Goal: Transaction & Acquisition: Obtain resource

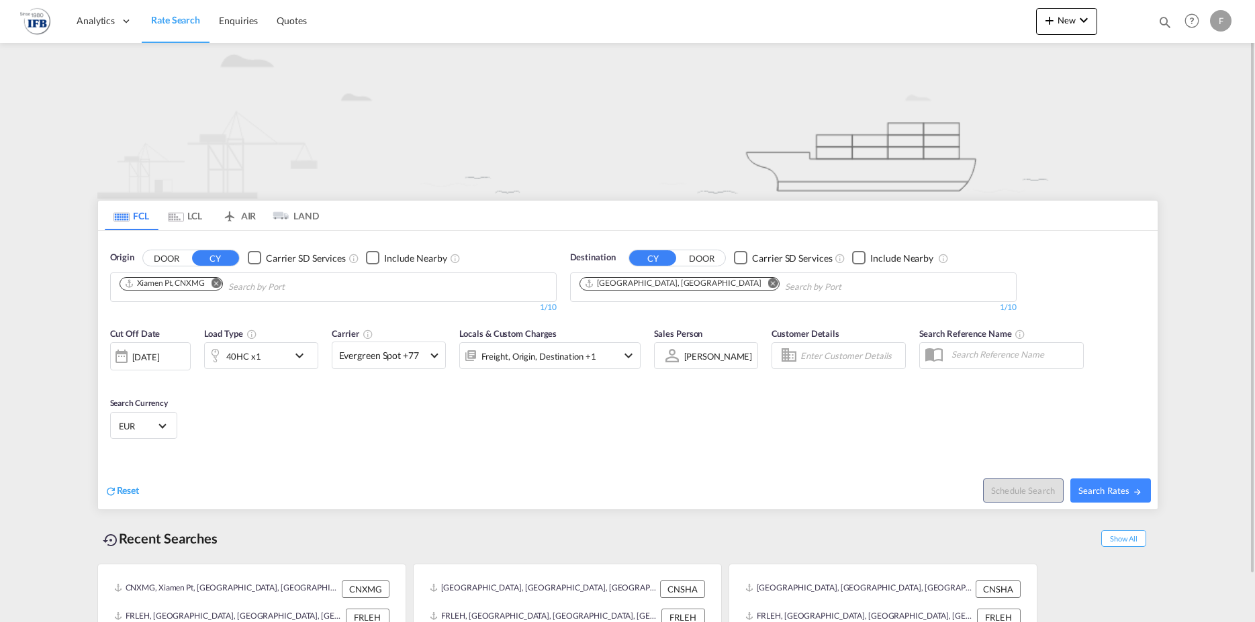
click at [217, 283] on md-icon "Remove" at bounding box center [216, 283] width 10 height 10
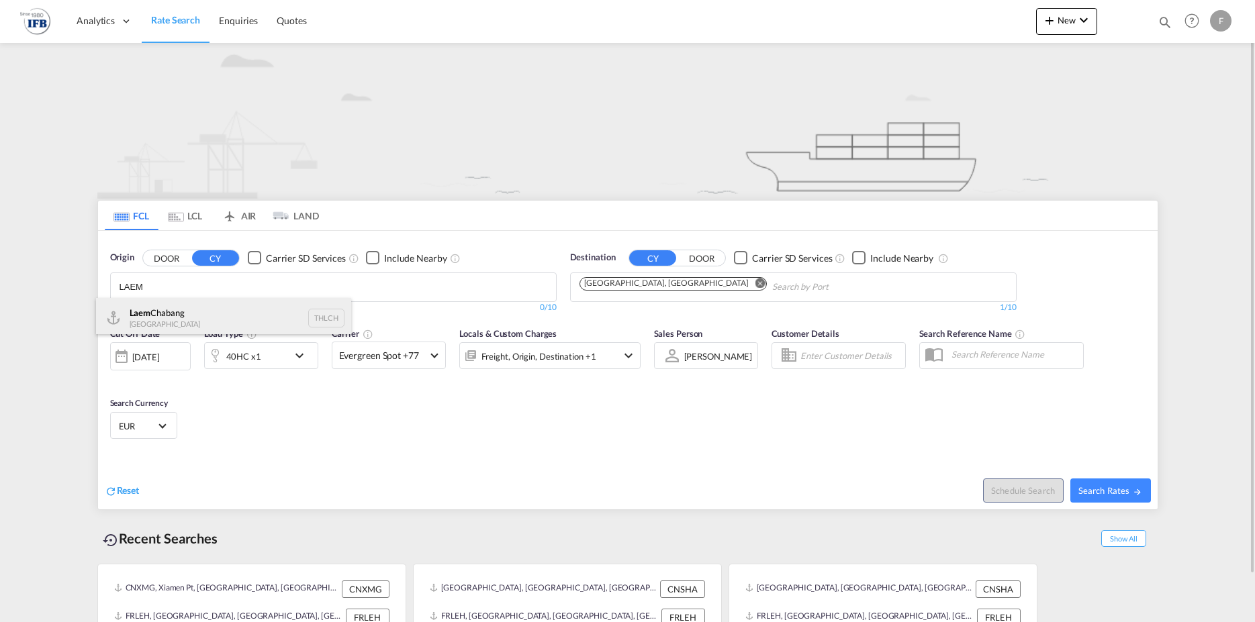
type input "LAEM"
click at [206, 316] on div "Laem Chabang Thailand THLCH" at bounding box center [223, 318] width 255 height 40
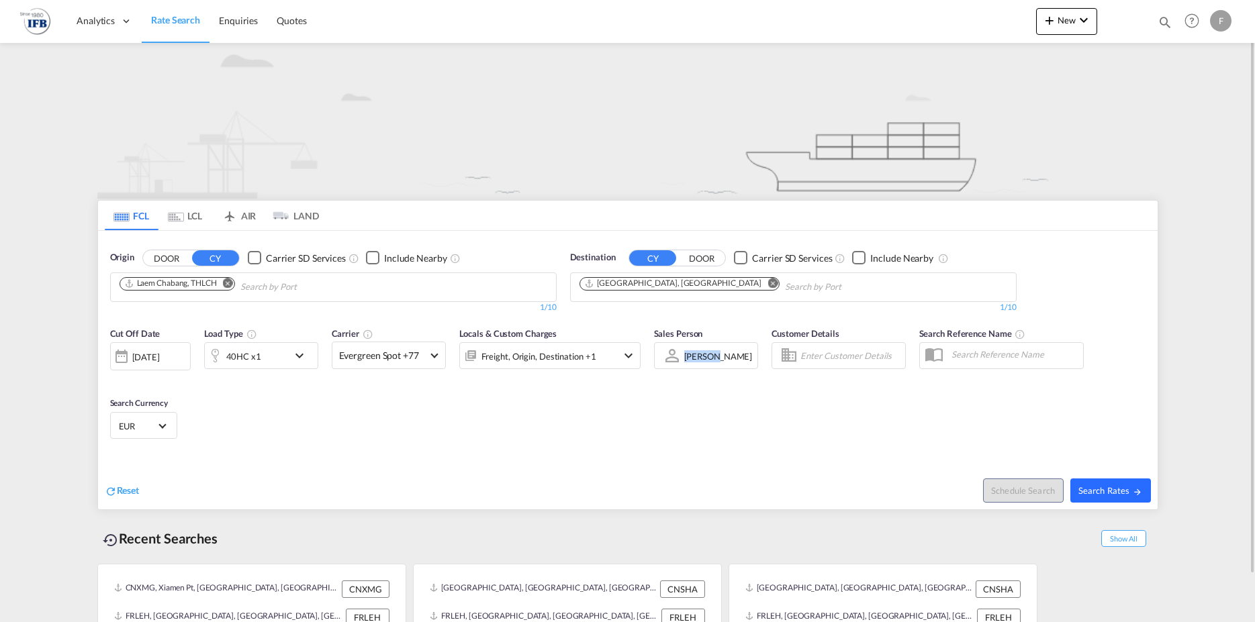
click at [1122, 482] on button "Search Rates" at bounding box center [1110, 491] width 81 height 24
type input "THLCH to FRLEH / [DATE]"
